Goal: Task Accomplishment & Management: Complete application form

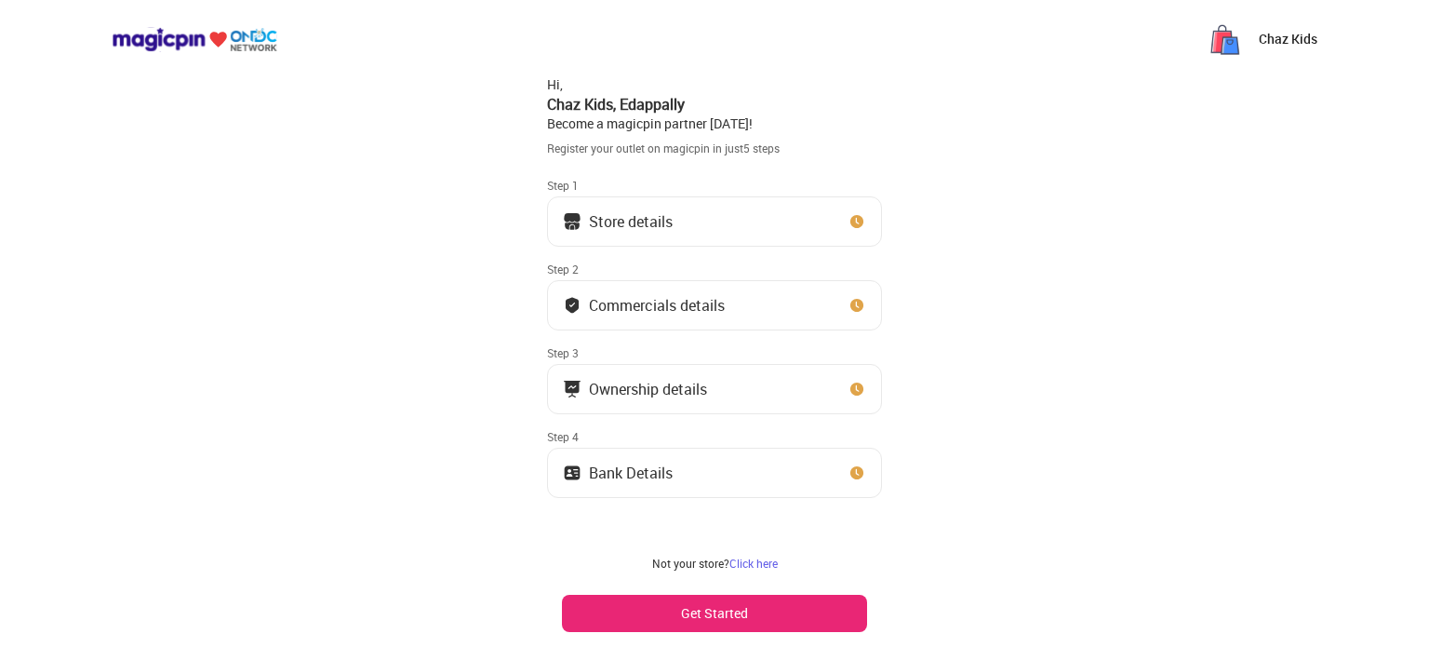
click at [668, 226] on div "Store details" at bounding box center [631, 221] width 84 height 9
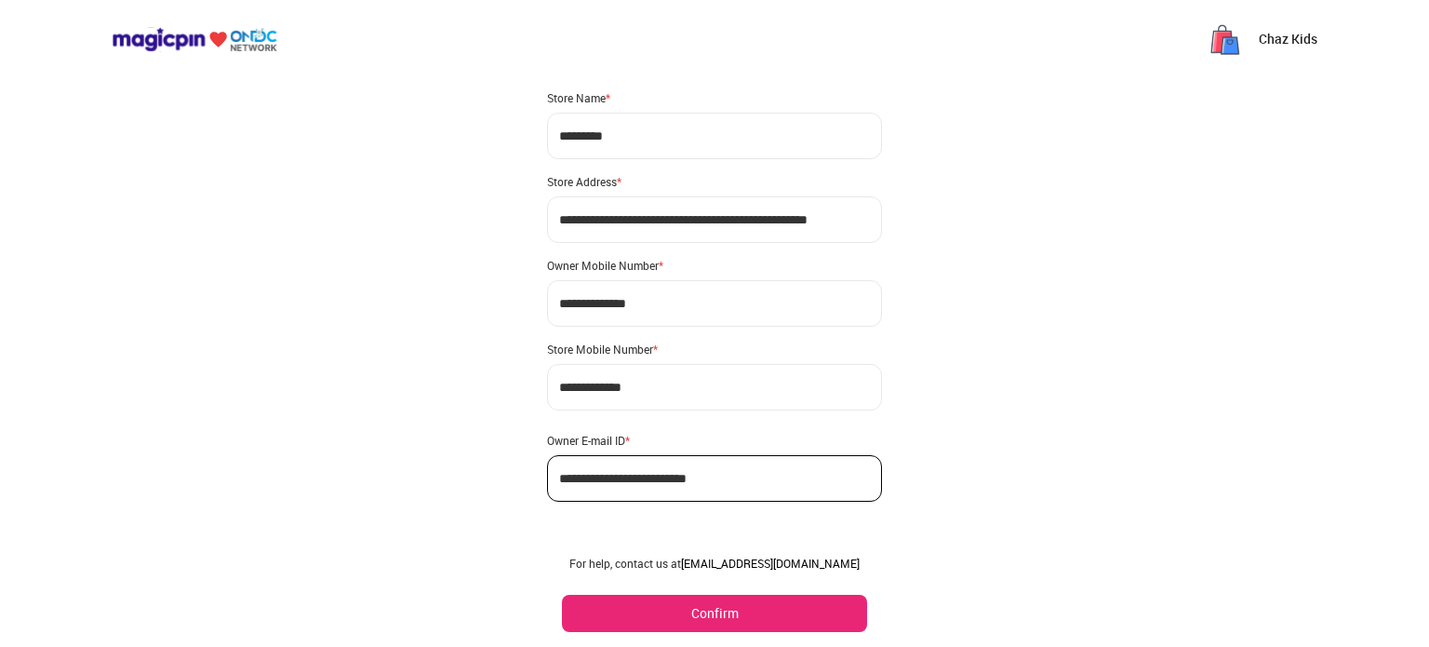
scroll to position [57, 0]
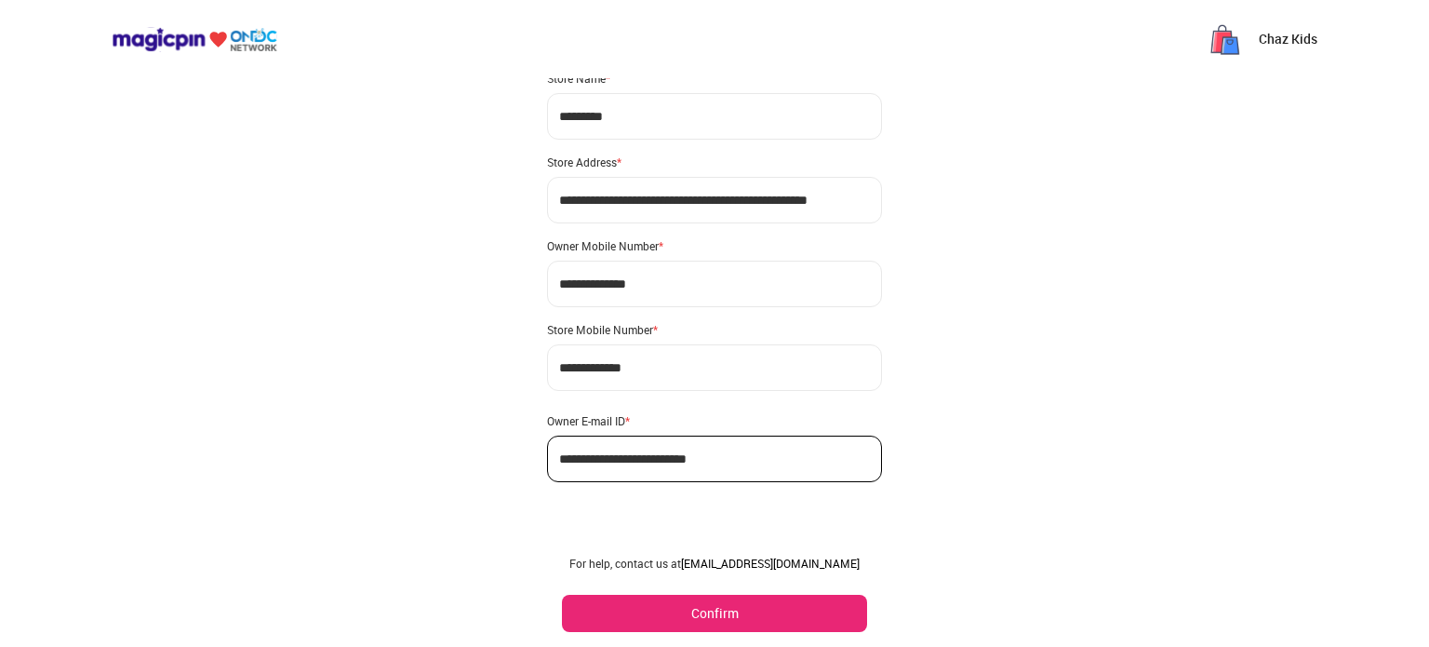
click at [700, 341] on div "**********" at bounding box center [714, 269] width 335 height 426
click at [715, 619] on button "Confirm" at bounding box center [714, 612] width 305 height 37
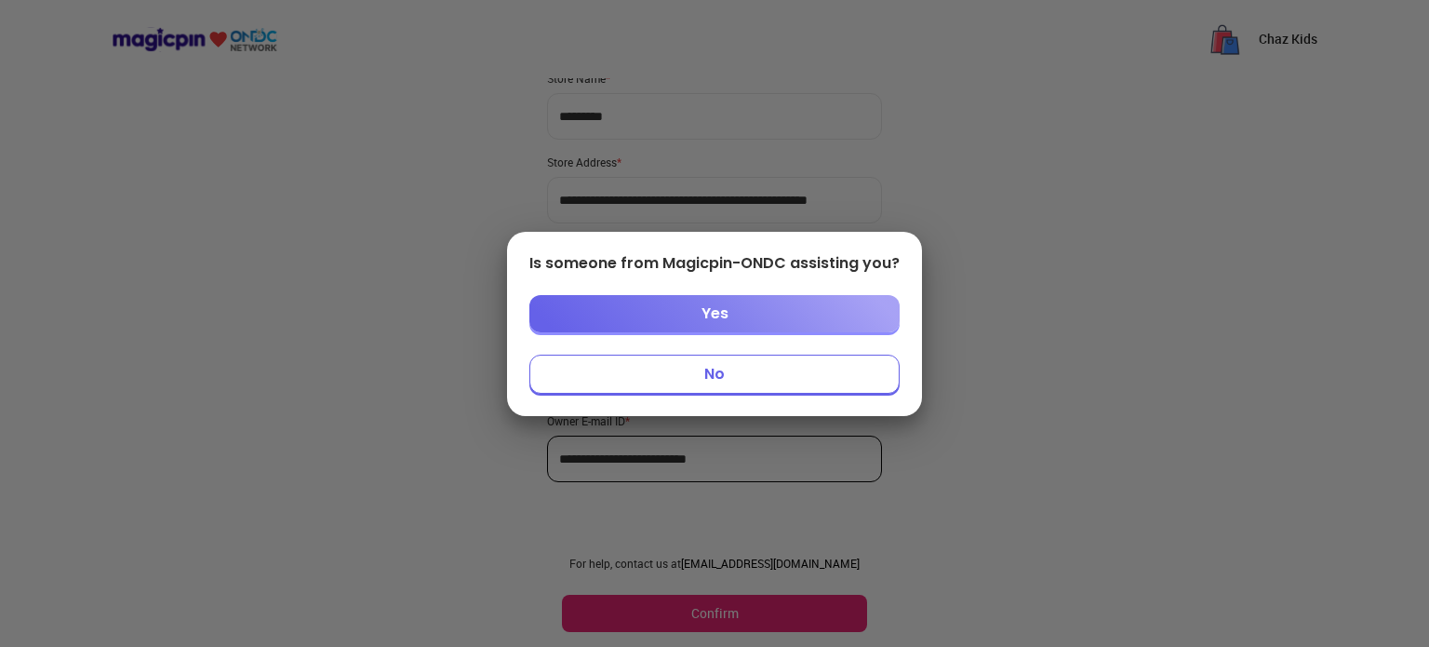
click at [738, 373] on button "No" at bounding box center [714, 373] width 370 height 39
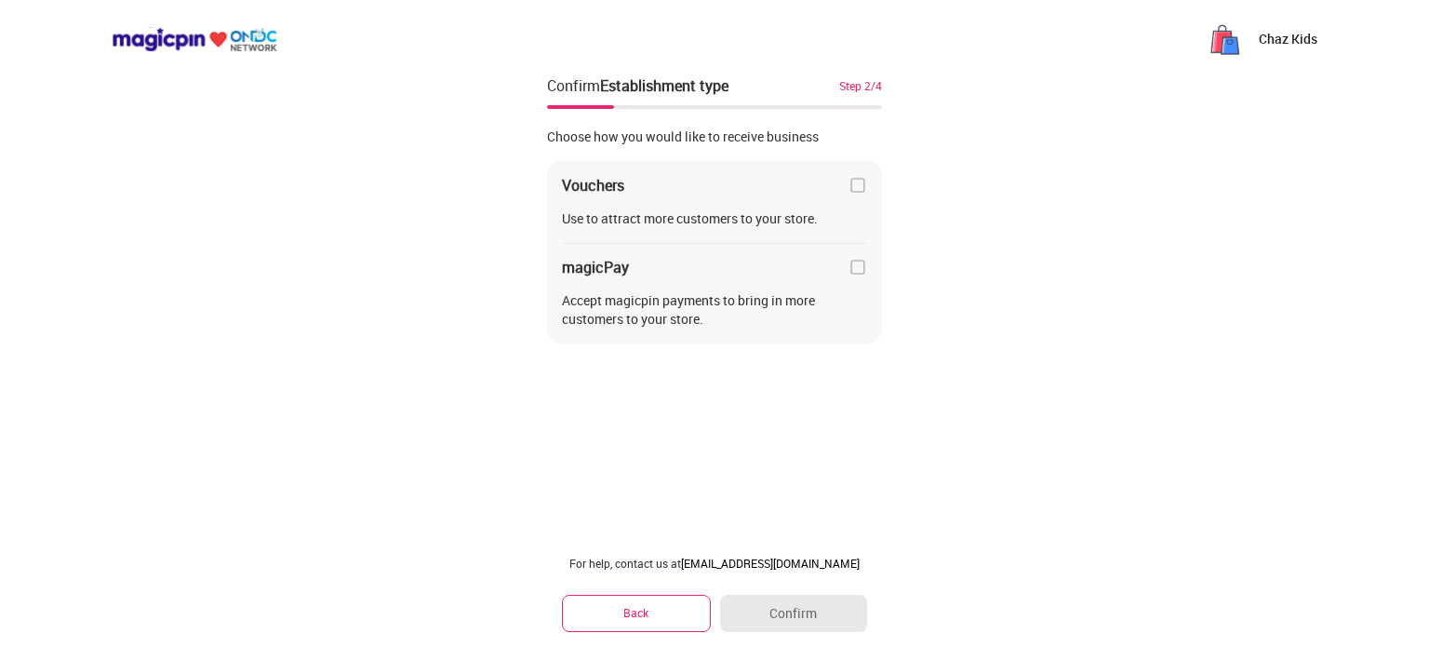
scroll to position [0, 0]
click at [767, 513] on div "Chaz Kids Confirm Establishment type Step 2/4 Choose how you would like to rece…" at bounding box center [714, 323] width 1429 height 647
click at [666, 616] on button "Back" at bounding box center [636, 612] width 149 height 36
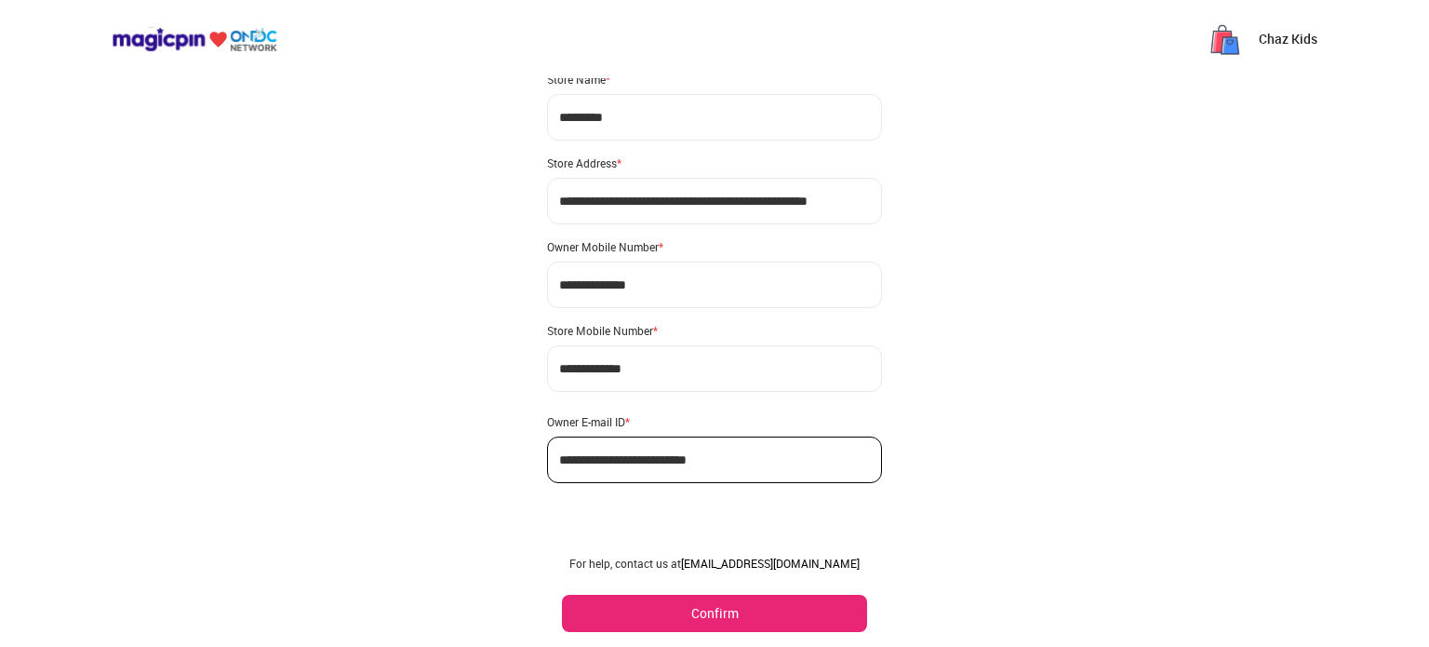
scroll to position [57, 0]
click at [676, 609] on button "Confirm" at bounding box center [714, 612] width 305 height 37
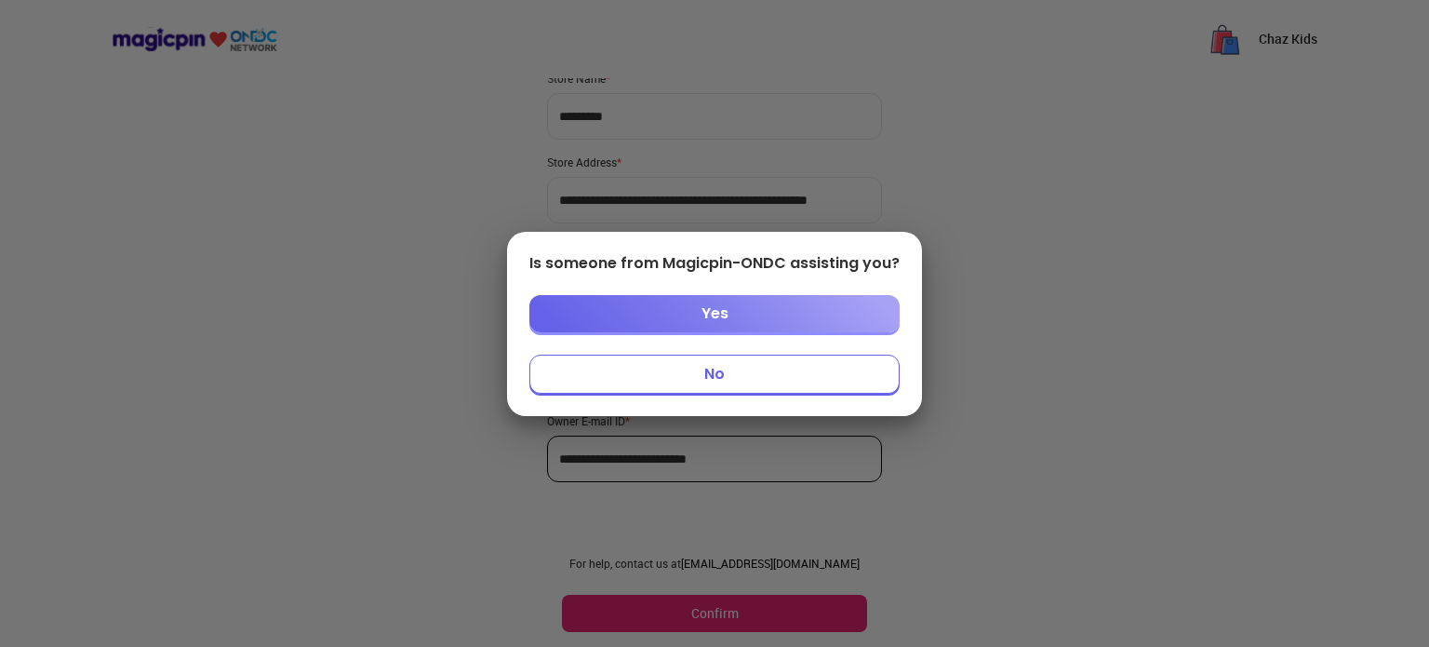
click at [721, 373] on button "No" at bounding box center [714, 373] width 370 height 39
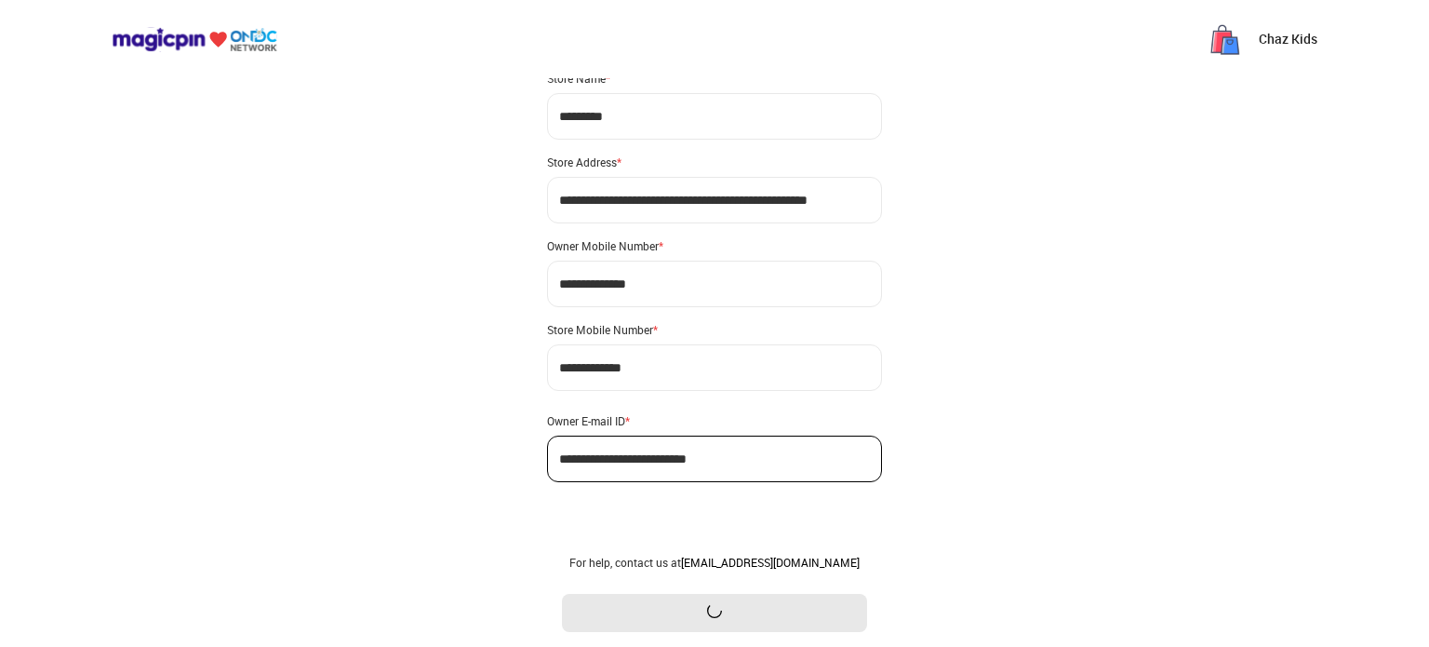
scroll to position [0, 0]
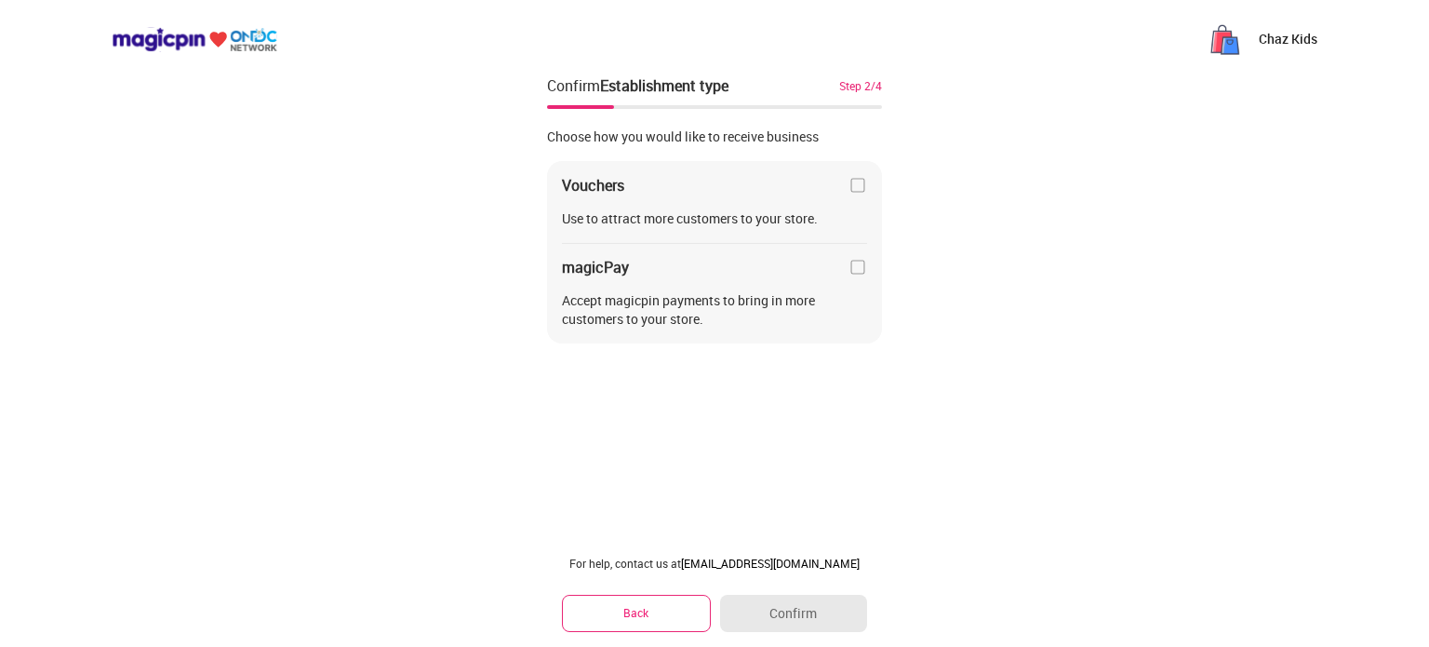
click at [853, 264] on img at bounding box center [857, 267] width 19 height 19
click at [854, 268] on img at bounding box center [857, 267] width 19 height 19
click at [855, 187] on img at bounding box center [857, 185] width 19 height 19
click at [835, 613] on button "Confirm" at bounding box center [793, 612] width 147 height 37
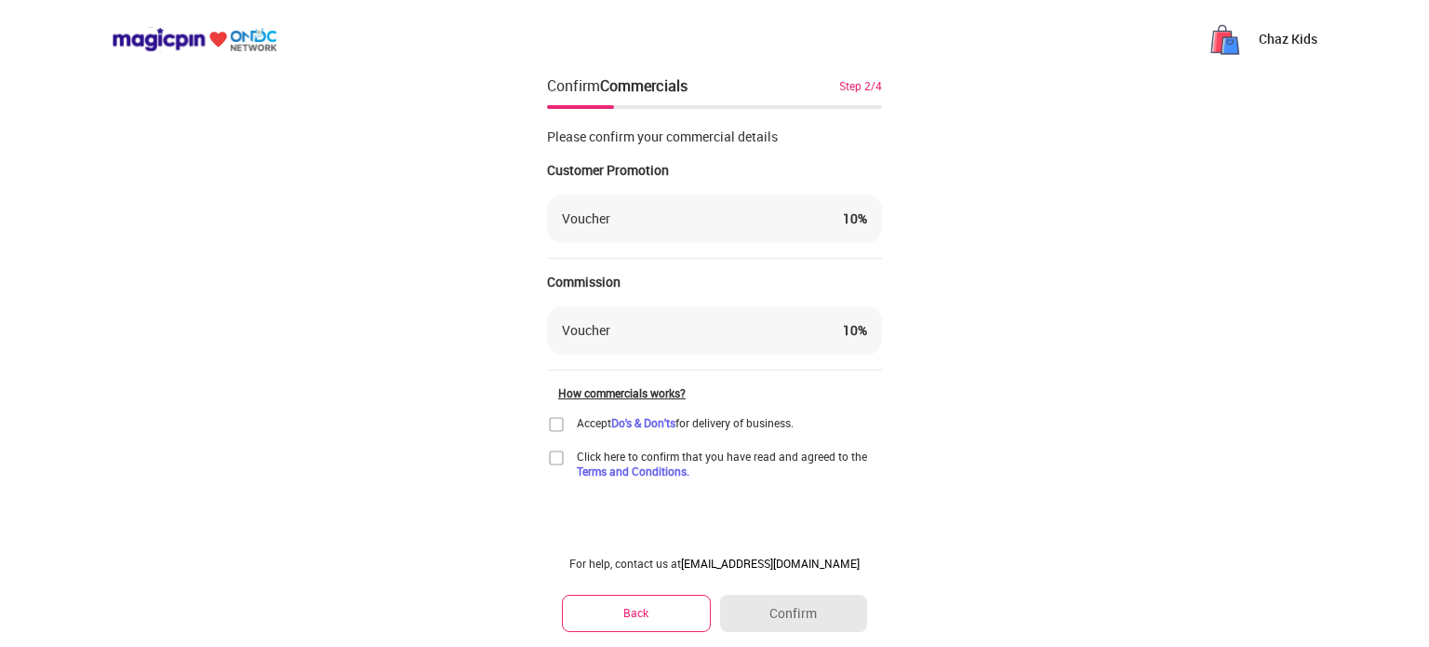
click at [616, 221] on div "Voucher 10 %" at bounding box center [714, 218] width 305 height 19
click at [621, 319] on div "Voucher 10 %" at bounding box center [714, 330] width 335 height 48
click at [619, 338] on div "Voucher 10 %" at bounding box center [714, 330] width 305 height 19
click at [617, 336] on div "Voucher 10 %" at bounding box center [714, 330] width 305 height 19
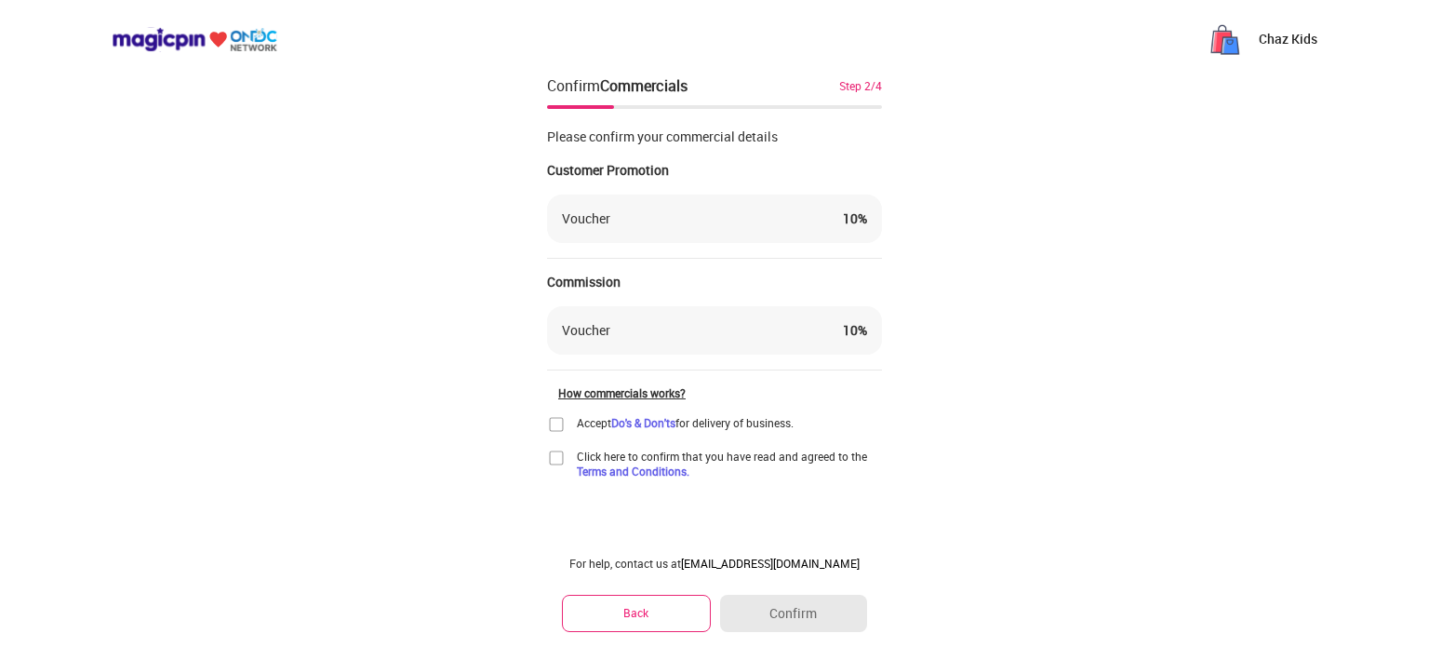
click at [141, 39] on img at bounding box center [195, 39] width 166 height 25
